Goal: Check status: Check status

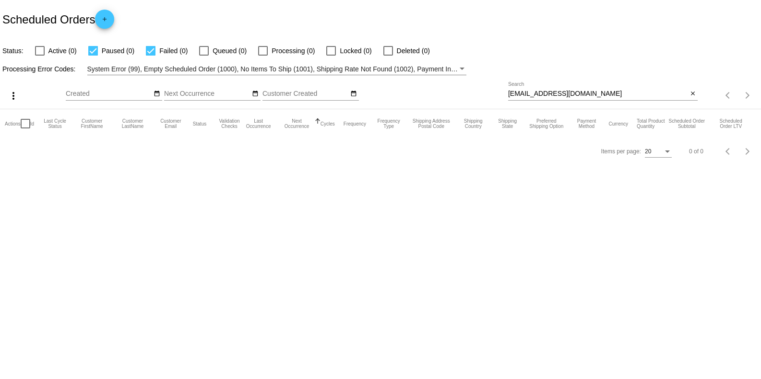
click at [579, 90] on input "[EMAIL_ADDRESS][DOMAIN_NAME]" at bounding box center [597, 94] width 179 height 8
paste input "carly.groves03"
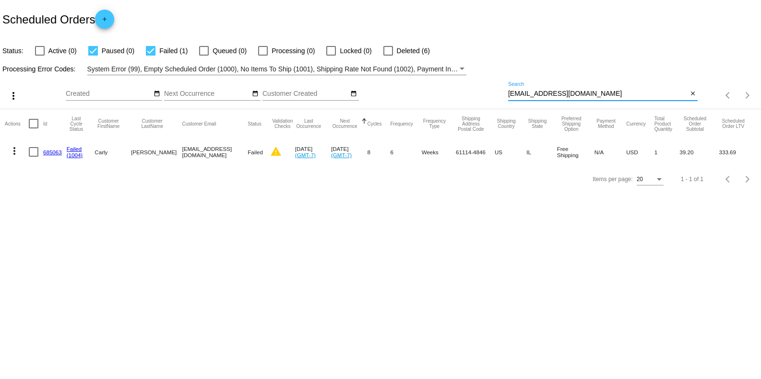
type input "[EMAIL_ADDRESS][DOMAIN_NAME]"
click at [51, 153] on link "685063" at bounding box center [52, 152] width 19 height 6
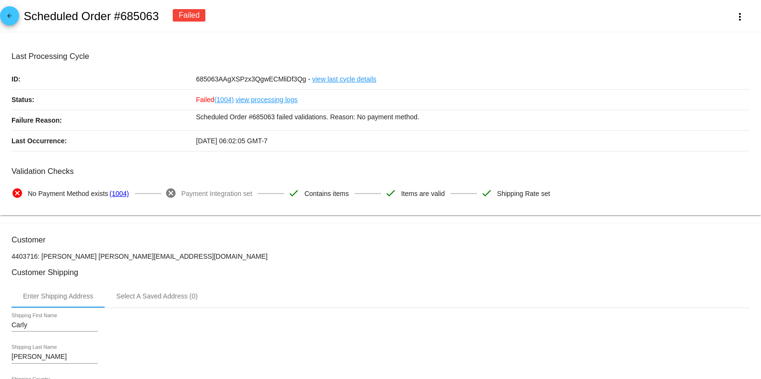
click at [269, 101] on link "view processing logs" at bounding box center [267, 100] width 62 height 20
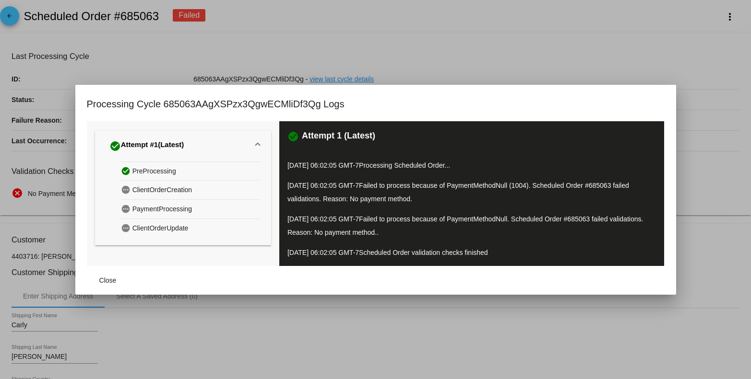
click at [469, 315] on div at bounding box center [375, 189] width 751 height 379
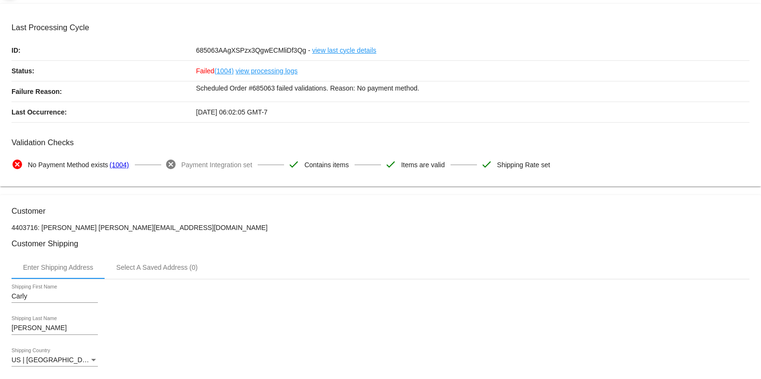
scroll to position [3, 0]
